Goal: Find specific page/section

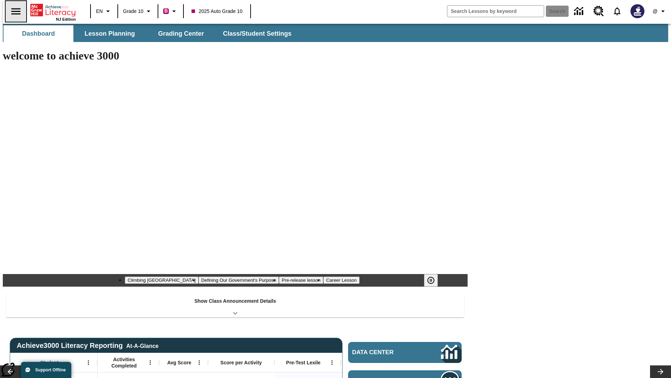
click at [13, 11] on icon "Open side menu" at bounding box center [15, 11] width 9 height 6
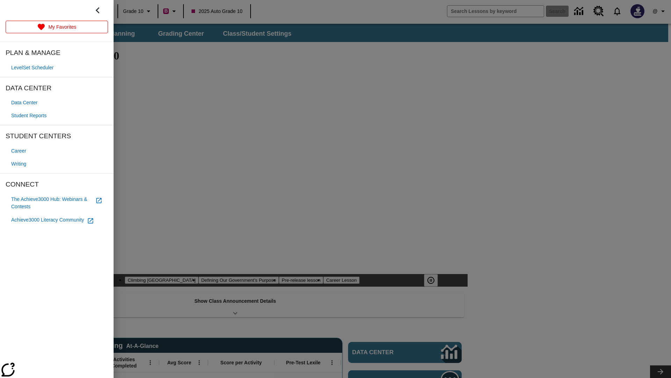
click at [30, 115] on span "Student Reports" at bounding box center [28, 115] width 35 height 7
